Goal: Task Accomplishment & Management: Manage account settings

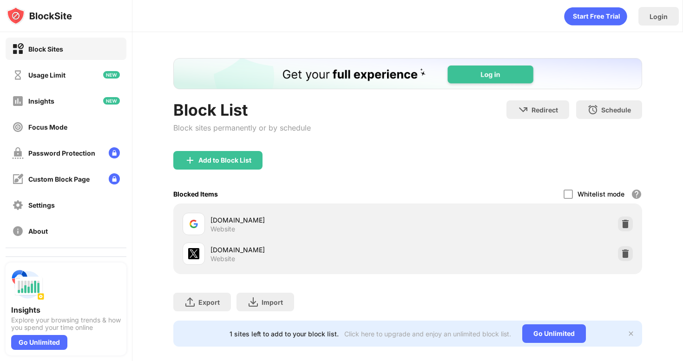
click at [631, 255] on div at bounding box center [625, 253] width 15 height 15
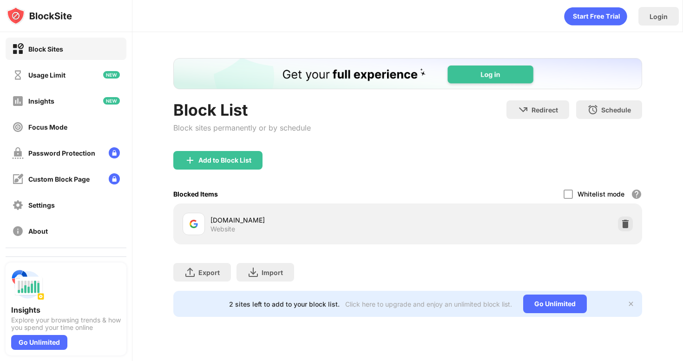
click at [453, 29] on div "Login" at bounding box center [407, 16] width 551 height 32
